Goal: Information Seeking & Learning: Find specific fact

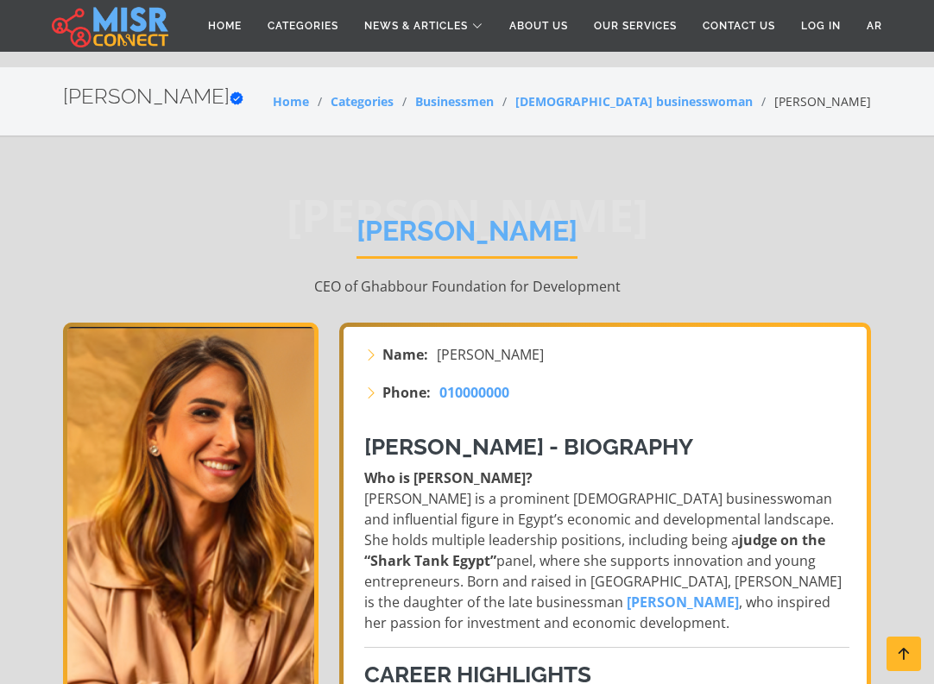
scroll to position [518, 0]
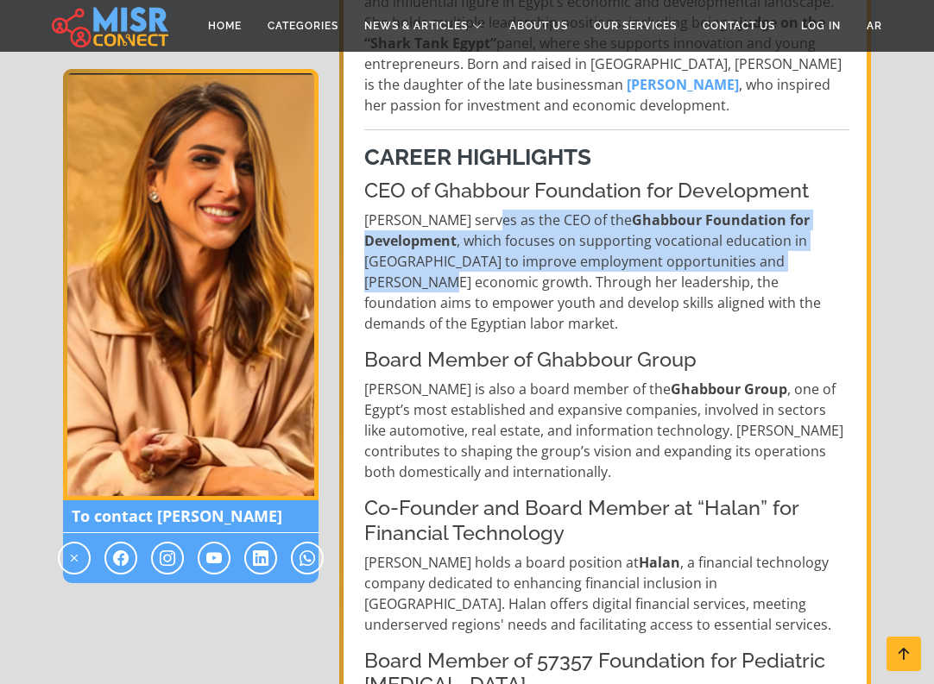
drag, startPoint x: 482, startPoint y: 220, endPoint x: 725, endPoint y: 261, distance: 246.0
click at [725, 261] on p "[PERSON_NAME] serves as the CEO of the Ghabbour Foundation for Development , wh…" at bounding box center [606, 272] width 485 height 124
copy p "CEO of the Ghabbour Foundation for Development , which focuses on supporting vo…"
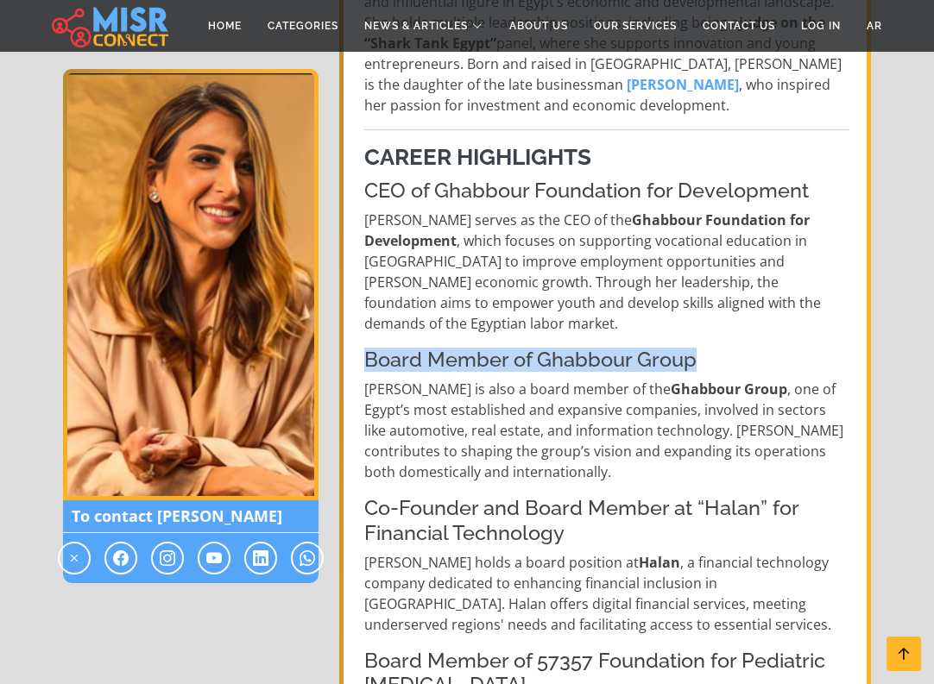
drag, startPoint x: 364, startPoint y: 343, endPoint x: 693, endPoint y: 337, distance: 328.8
click at [693, 348] on h4 "Board Member of Ghabbour Group" at bounding box center [606, 360] width 485 height 24
copy h4 "Board Member of Ghabbour Group"
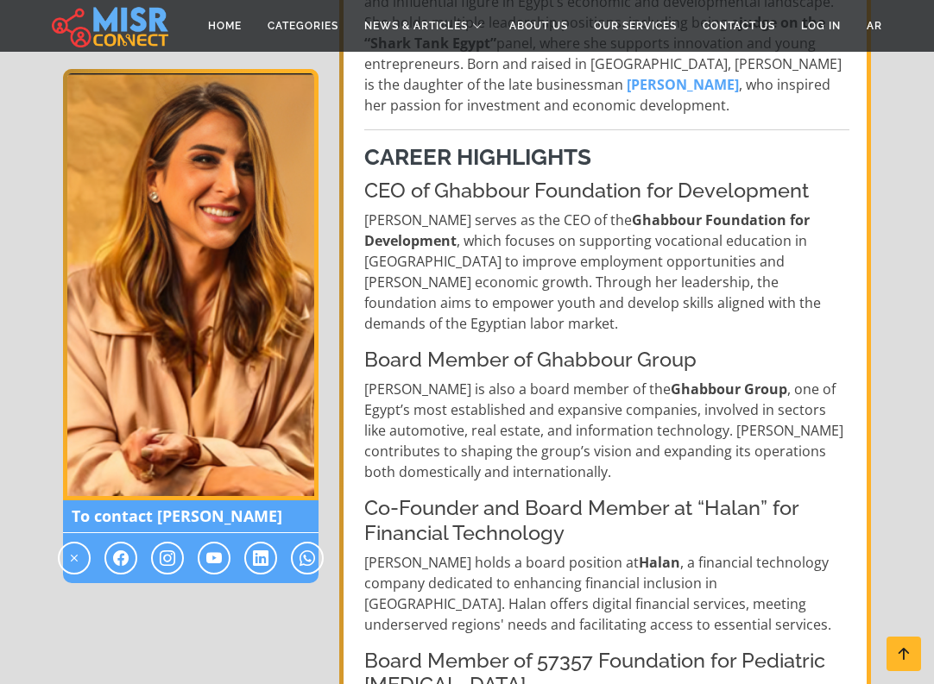
click at [524, 448] on p "[PERSON_NAME] is also a board member of the Ghabbour Group , one of Egypt’s mos…" at bounding box center [606, 431] width 485 height 104
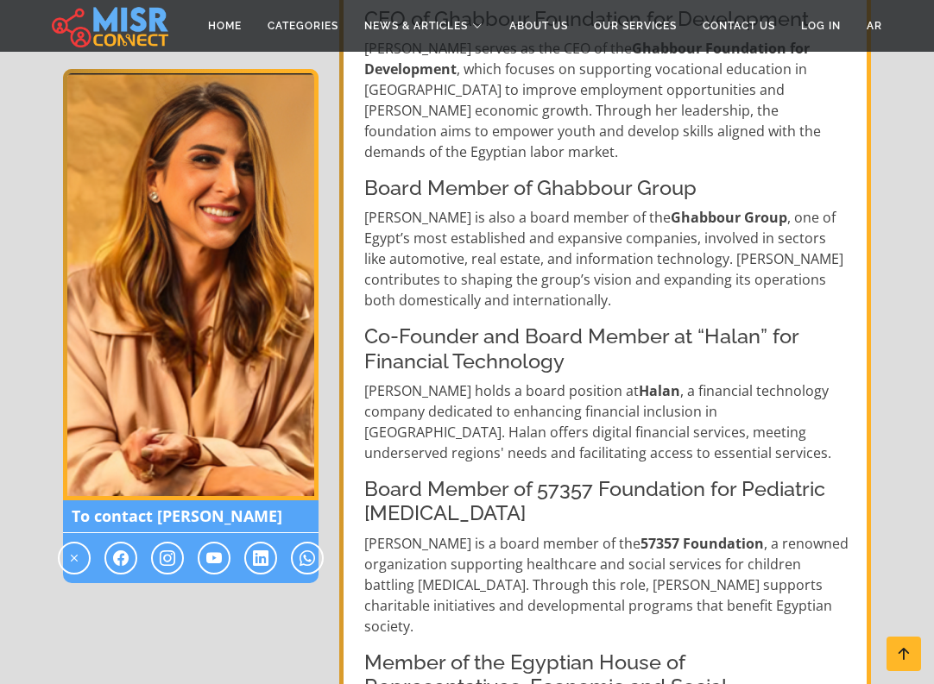
scroll to position [690, 0]
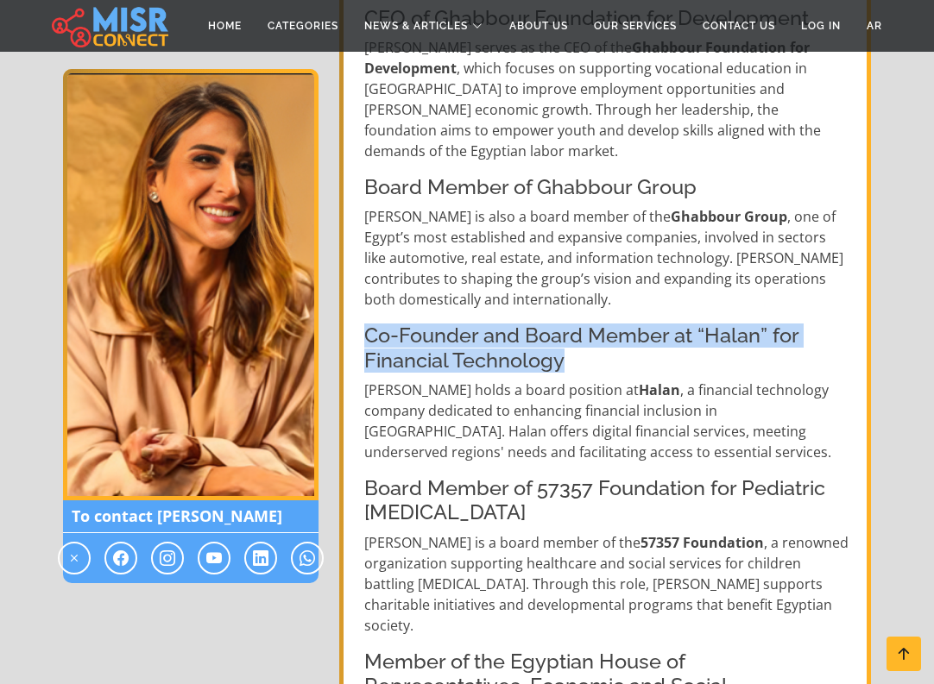
drag, startPoint x: 370, startPoint y: 317, endPoint x: 576, endPoint y: 339, distance: 207.5
click at [576, 339] on h4 "Co-Founder and Board Member at “Halan” for Financial Technology" at bounding box center [606, 348] width 485 height 49
copy h4 "Co-Founder and Board Member at “Halan” for Financial Technology"
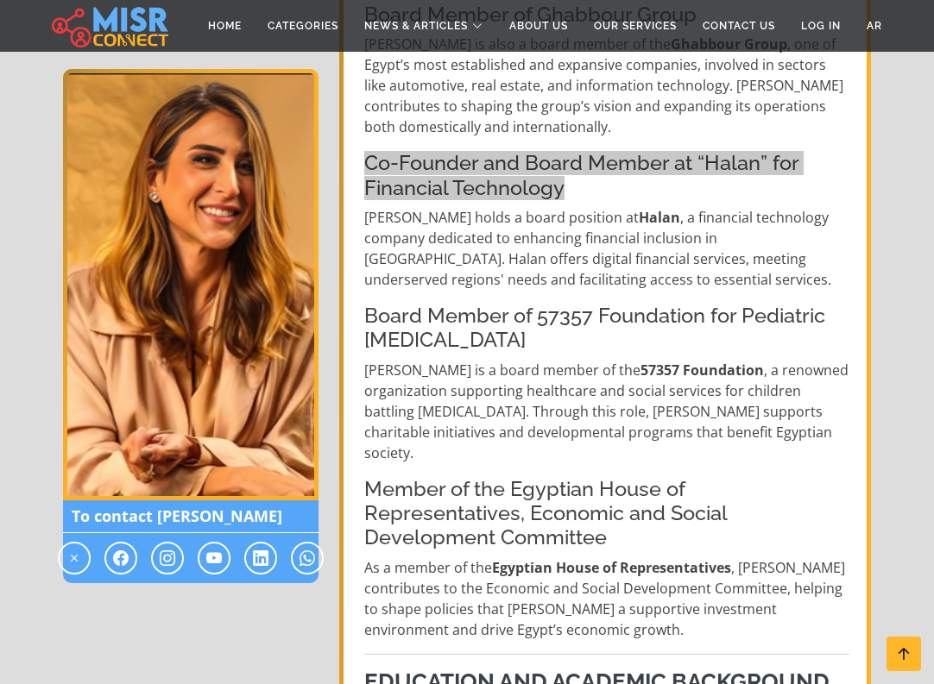
scroll to position [949, 0]
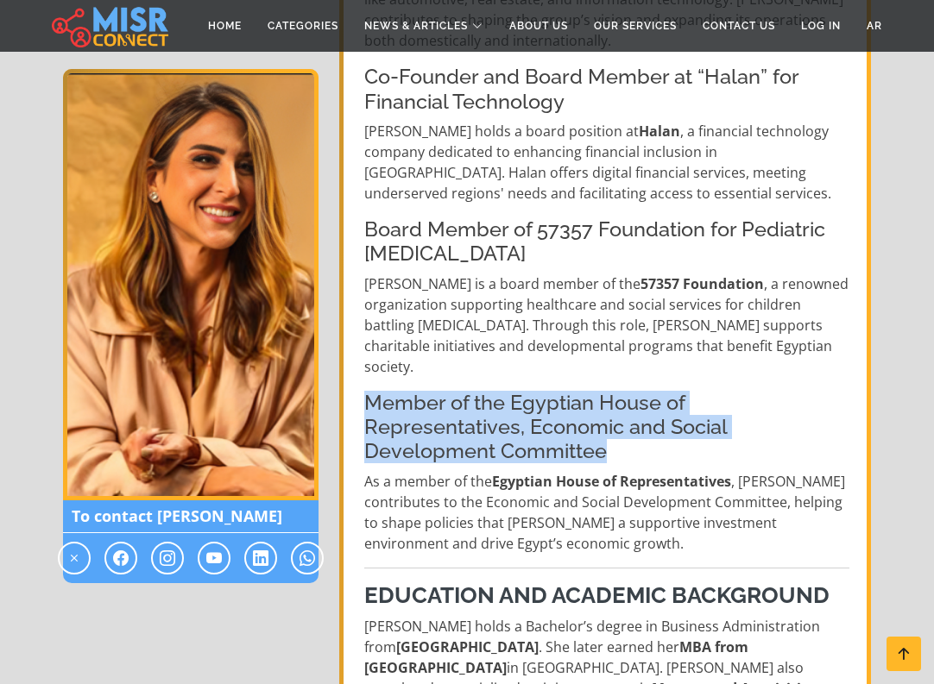
drag, startPoint x: 366, startPoint y: 362, endPoint x: 812, endPoint y: 387, distance: 446.9
click at [812, 391] on h4 "Member of the Egyptian House of Representatives, Economic and Social Developmen…" at bounding box center [606, 427] width 485 height 73
copy h4 "Member of the Egyptian House of Representatives, Economic and Social Developmen…"
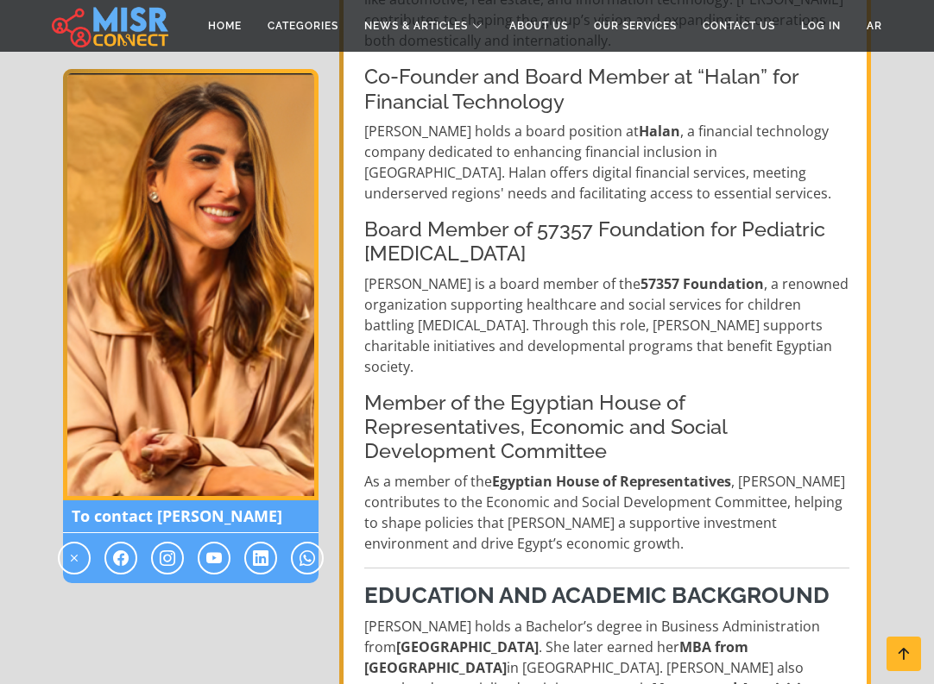
click at [503, 274] on p "[PERSON_NAME] is a board member of the 57357 Foundation , a renowned organizati…" at bounding box center [606, 326] width 485 height 104
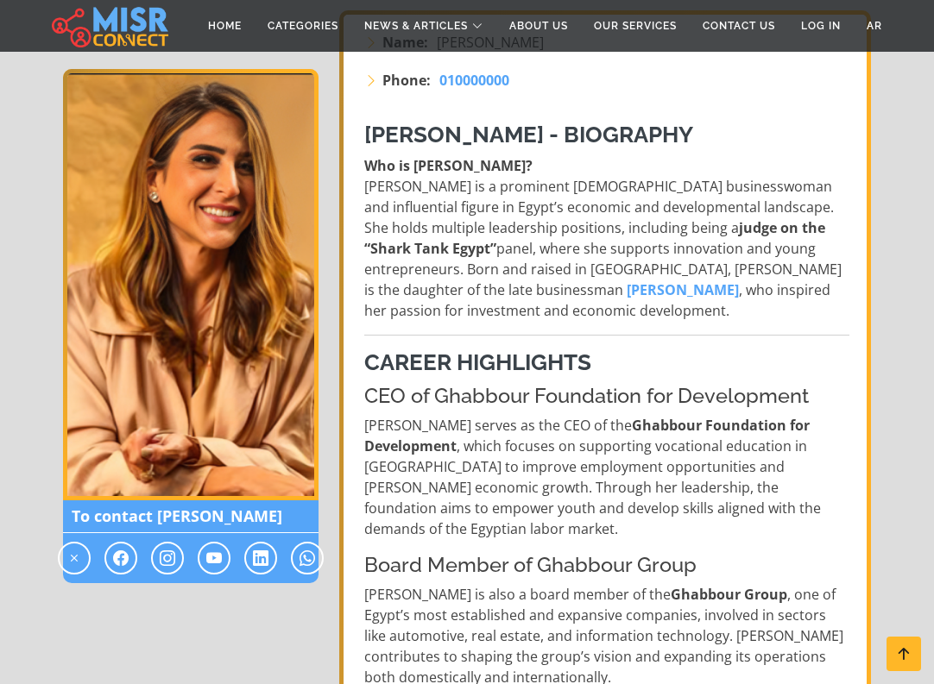
scroll to position [173, 0]
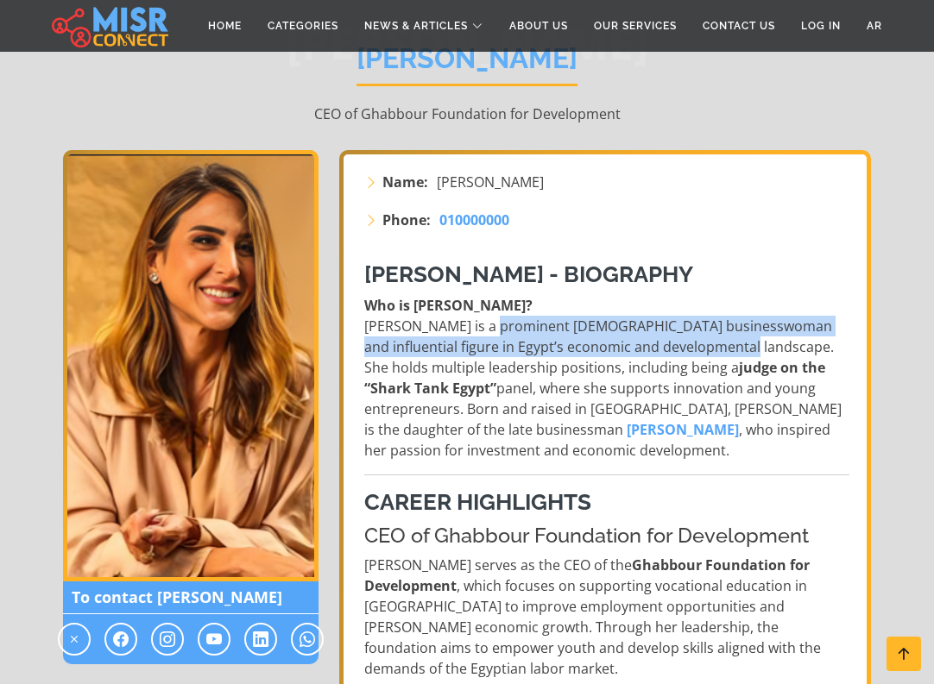
drag, startPoint x: 492, startPoint y: 326, endPoint x: 727, endPoint y: 349, distance: 235.8
click at [727, 349] on p "Who is [PERSON_NAME]? [PERSON_NAME] is a prominent [DEMOGRAPHIC_DATA] businessw…" at bounding box center [606, 378] width 485 height 166
copy p "prominent [DEMOGRAPHIC_DATA] businesswoman and influential figure in Egypt’s ec…"
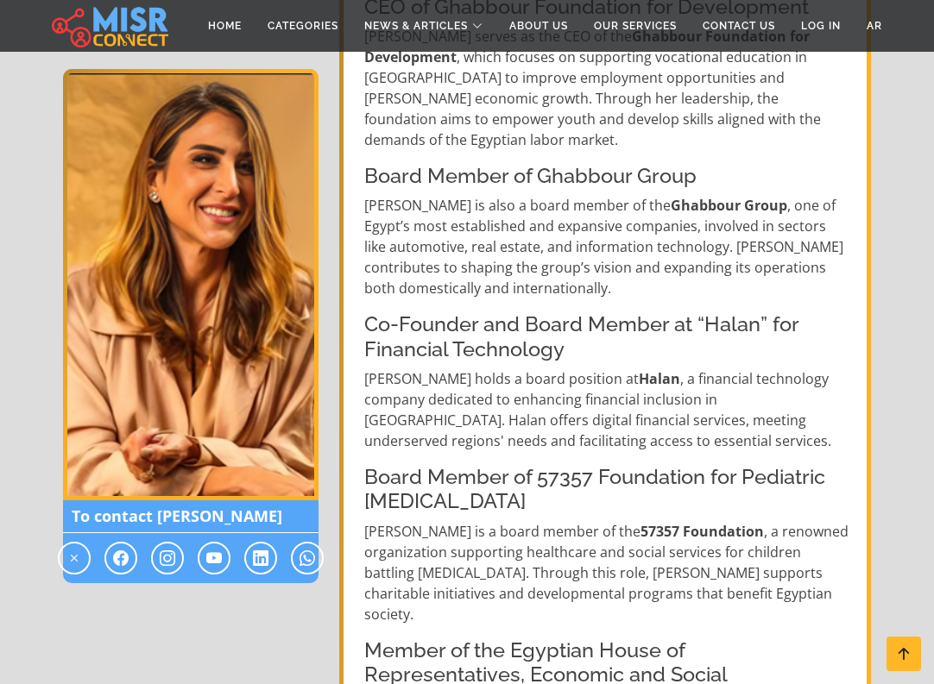
scroll to position [777, 0]
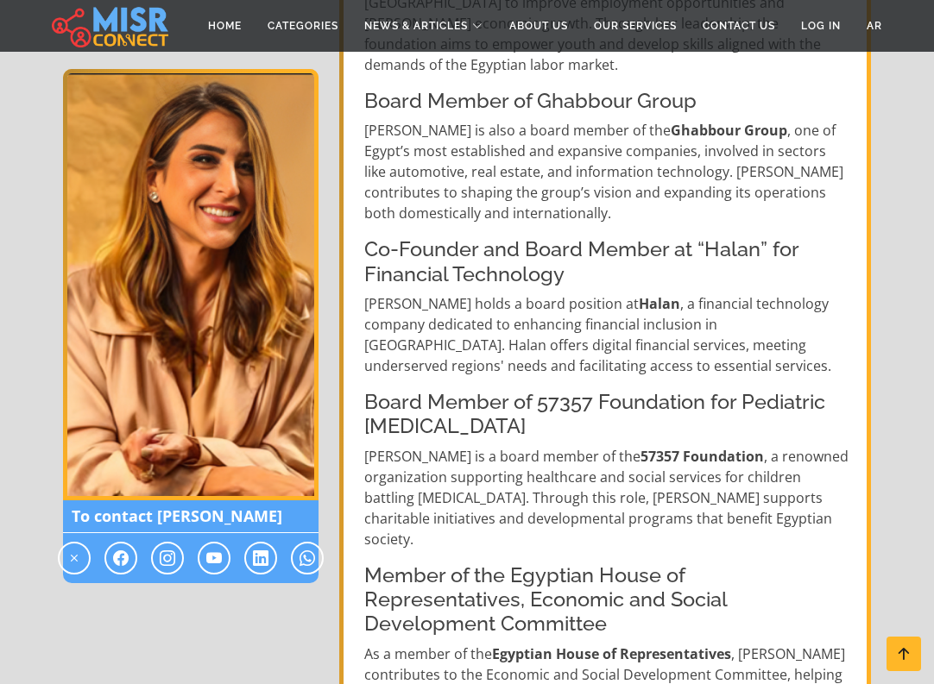
click at [924, 115] on section "[PERSON_NAME] [PERSON_NAME] CEO of Ghabbour Foundation for Development To conta…" at bounding box center [467, 634] width 934 height 2546
